Goal: Information Seeking & Learning: Check status

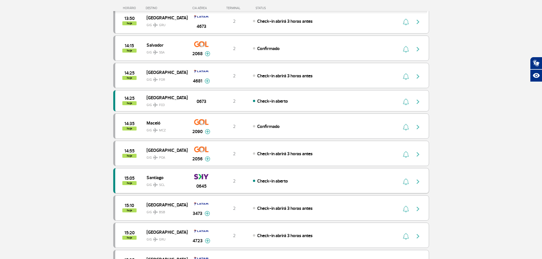
scroll to position [341, 0]
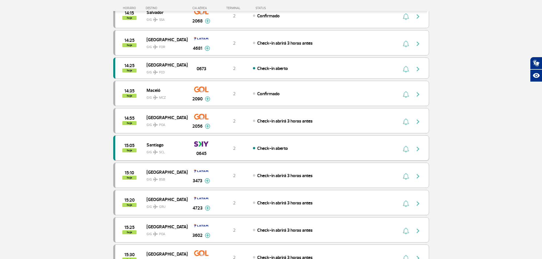
click at [242, 149] on div "2" at bounding box center [234, 148] width 38 height 6
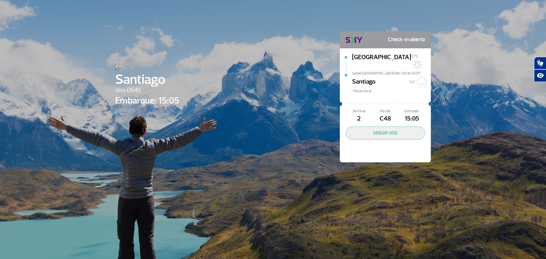
click at [115, 66] on img at bounding box center [118, 66] width 7 height 5
